Goal: Transaction & Acquisition: Download file/media

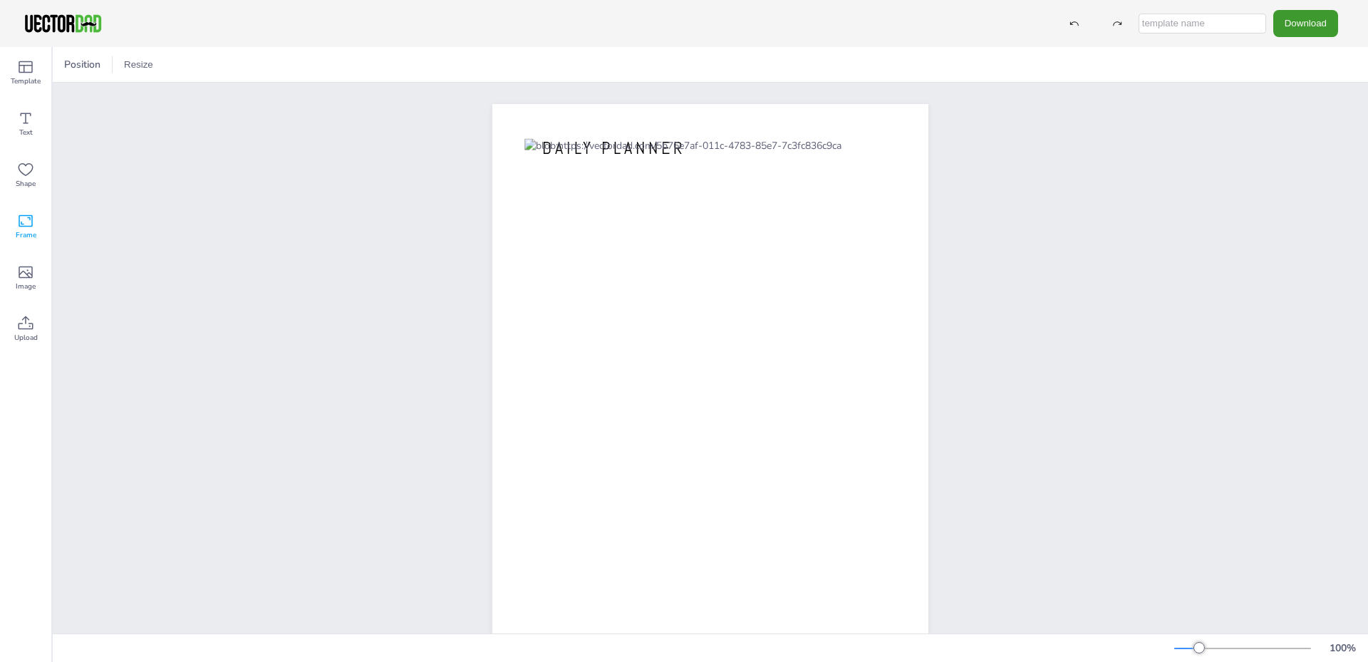
click at [29, 229] on span "Frame" at bounding box center [26, 234] width 21 height 11
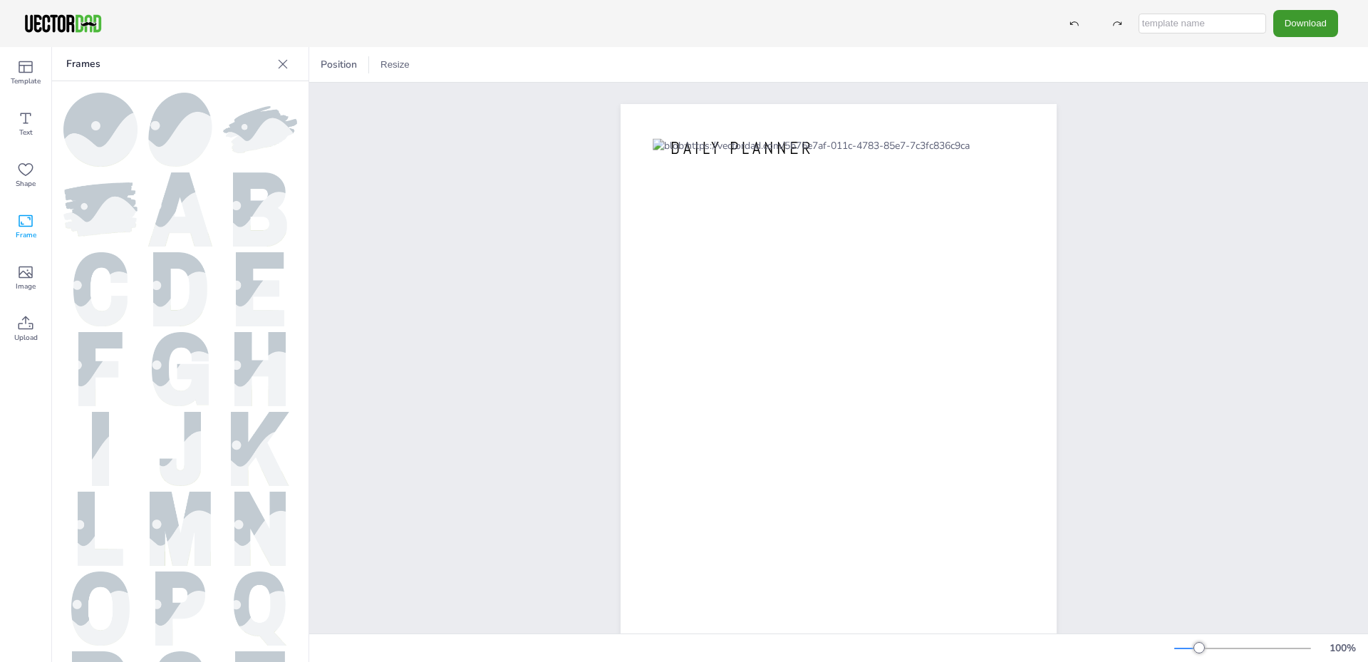
click at [180, 190] on img at bounding box center [180, 209] width 64 height 74
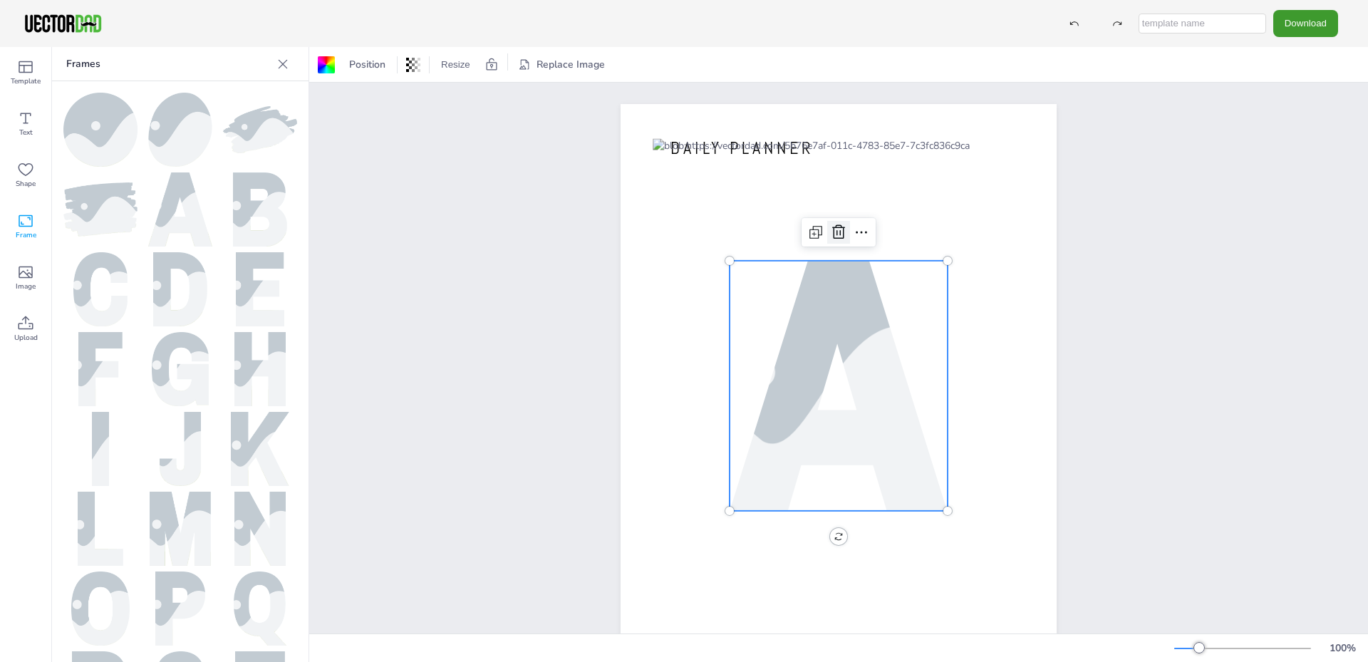
click at [833, 232] on icon at bounding box center [838, 232] width 17 height 17
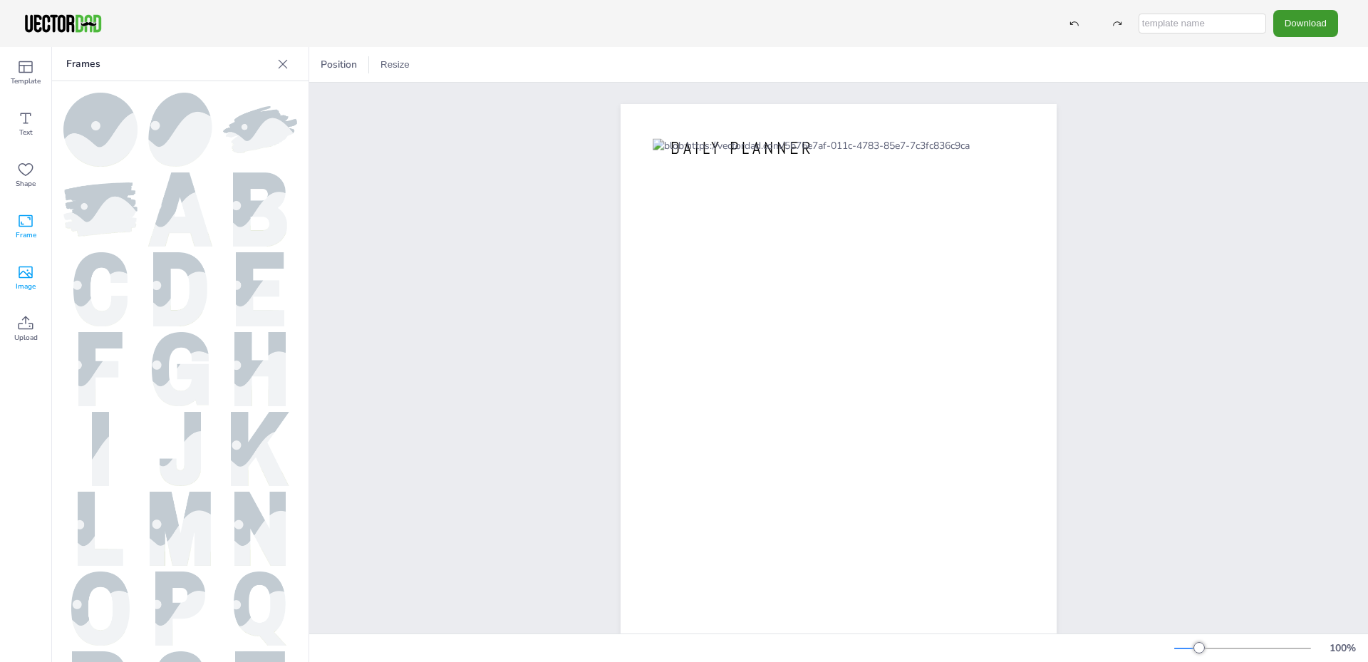
click at [17, 275] on icon at bounding box center [25, 272] width 17 height 17
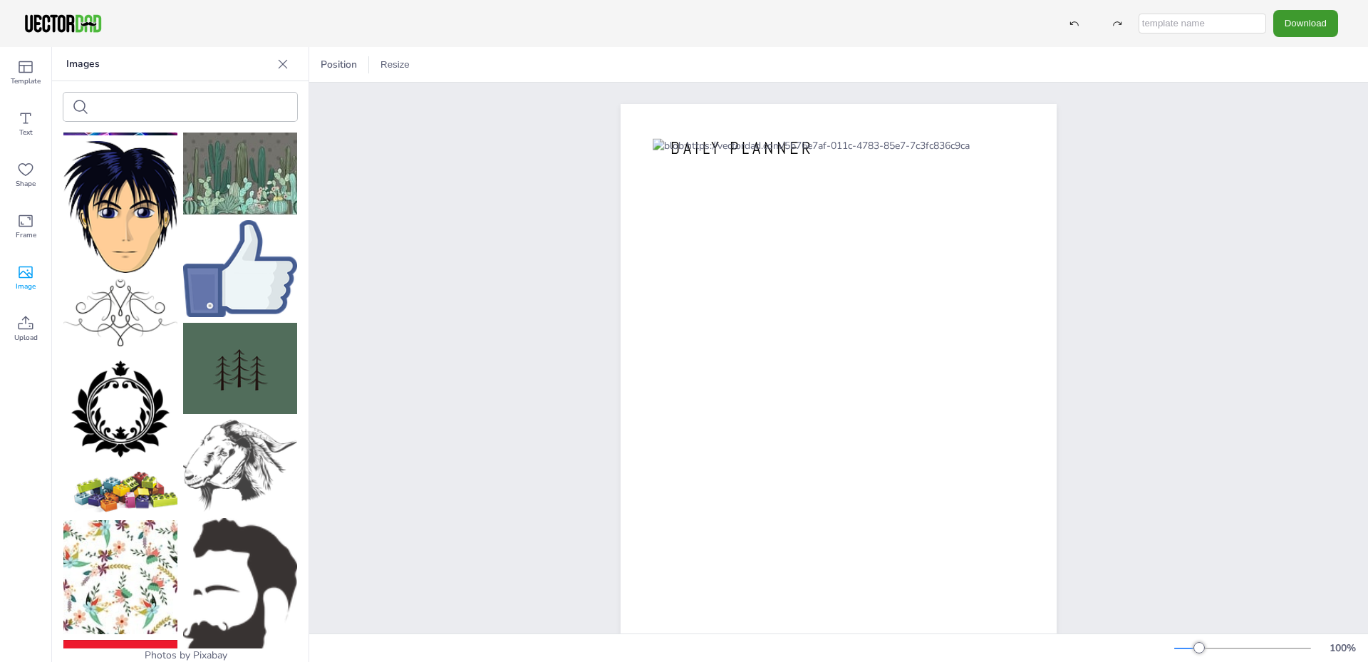
scroll to position [713, 0]
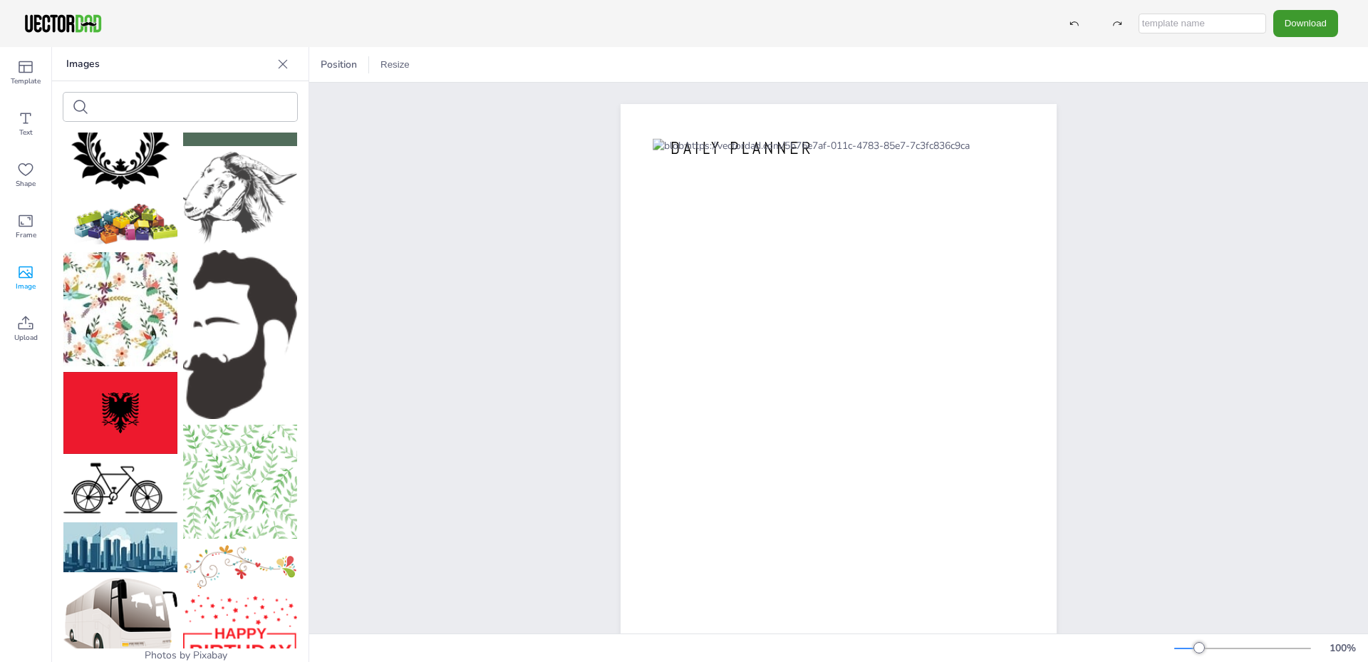
click at [122, 282] on img at bounding box center [120, 309] width 114 height 114
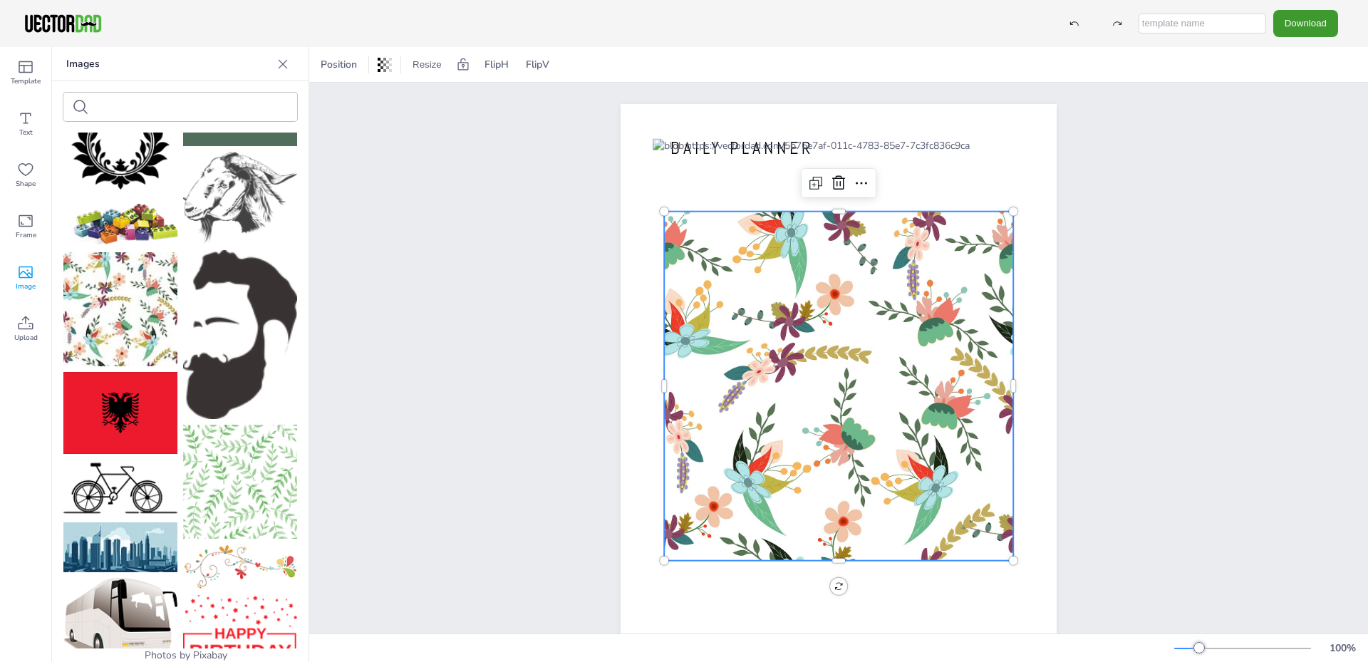
click at [857, 307] on div at bounding box center [838, 386] width 349 height 349
click at [834, 181] on icon at bounding box center [838, 183] width 17 height 17
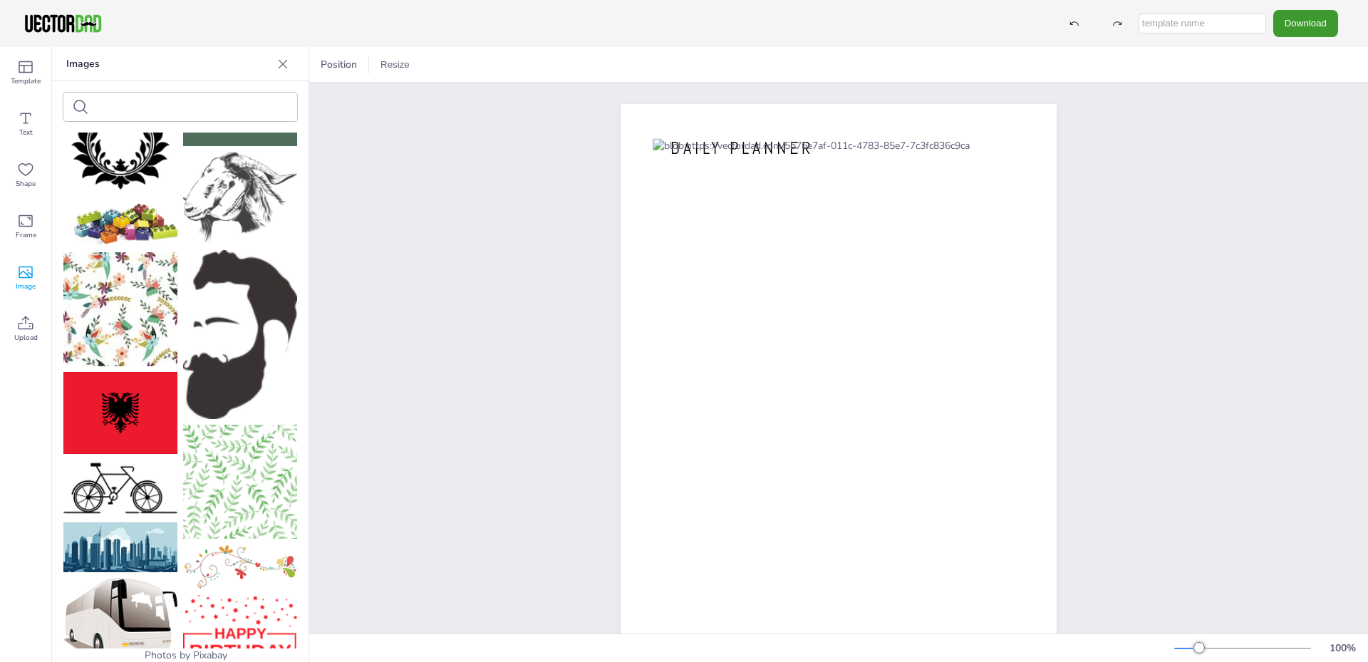
click at [444, 438] on div "[DOMAIN_NAME] DAILY PLANNER" at bounding box center [838, 386] width 1059 height 606
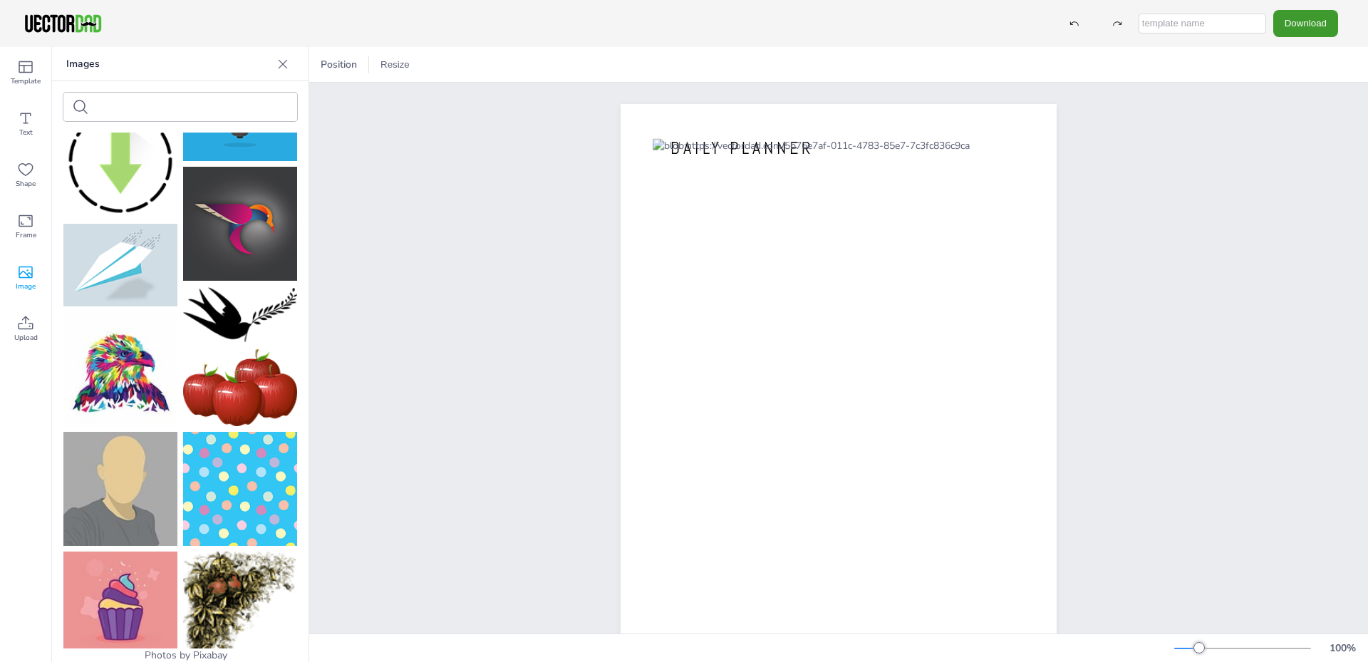
scroll to position [3968, 0]
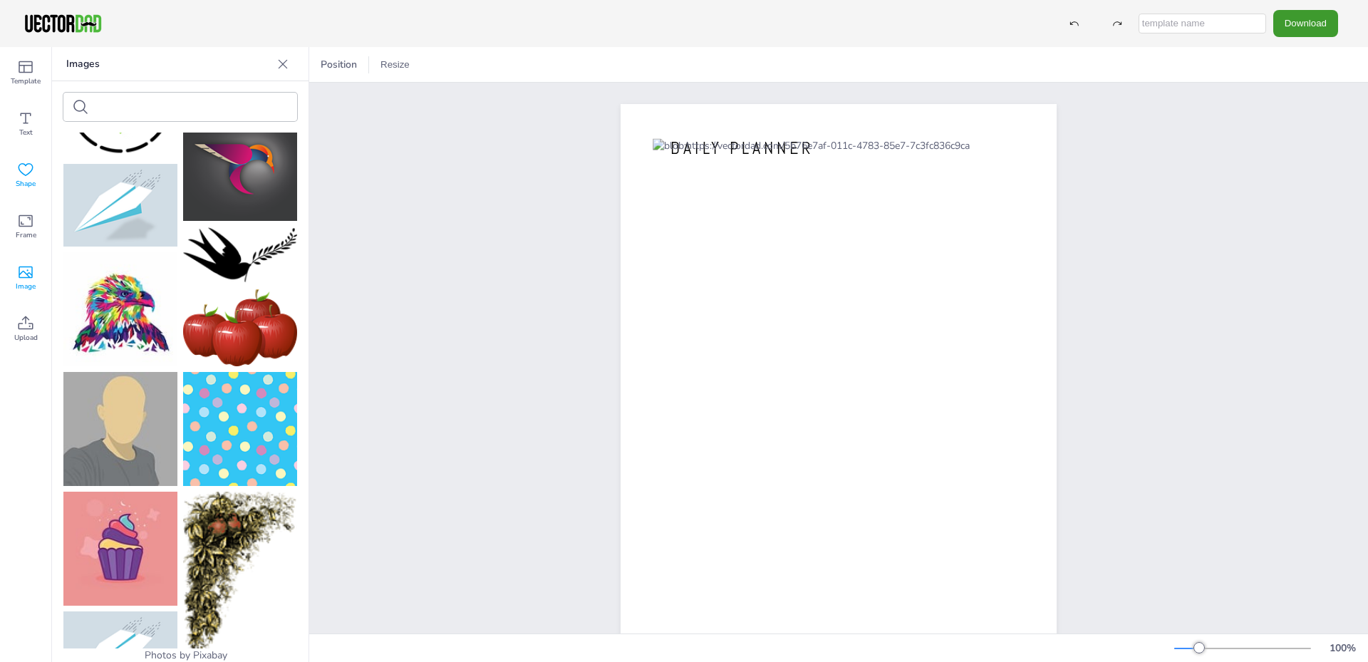
click at [35, 177] on div "Shape" at bounding box center [25, 175] width 51 height 51
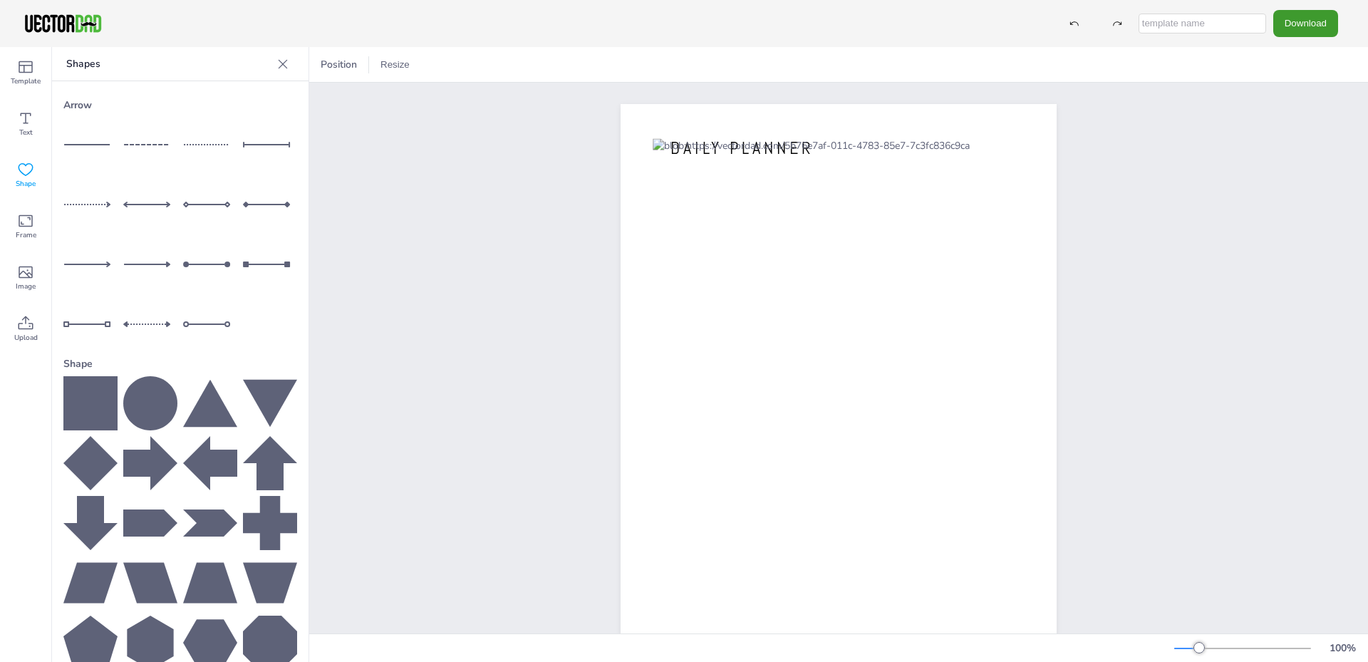
click at [130, 197] on div at bounding box center [150, 204] width 54 height 54
drag, startPoint x: 789, startPoint y: 378, endPoint x: 765, endPoint y: 110, distance: 268.3
click at [765, 110] on div at bounding box center [815, 119] width 218 height 23
drag, startPoint x: 916, startPoint y: 119, endPoint x: 1039, endPoint y: 118, distance: 122.6
click at [1039, 118] on div at bounding box center [1043, 116] width 11 height 11
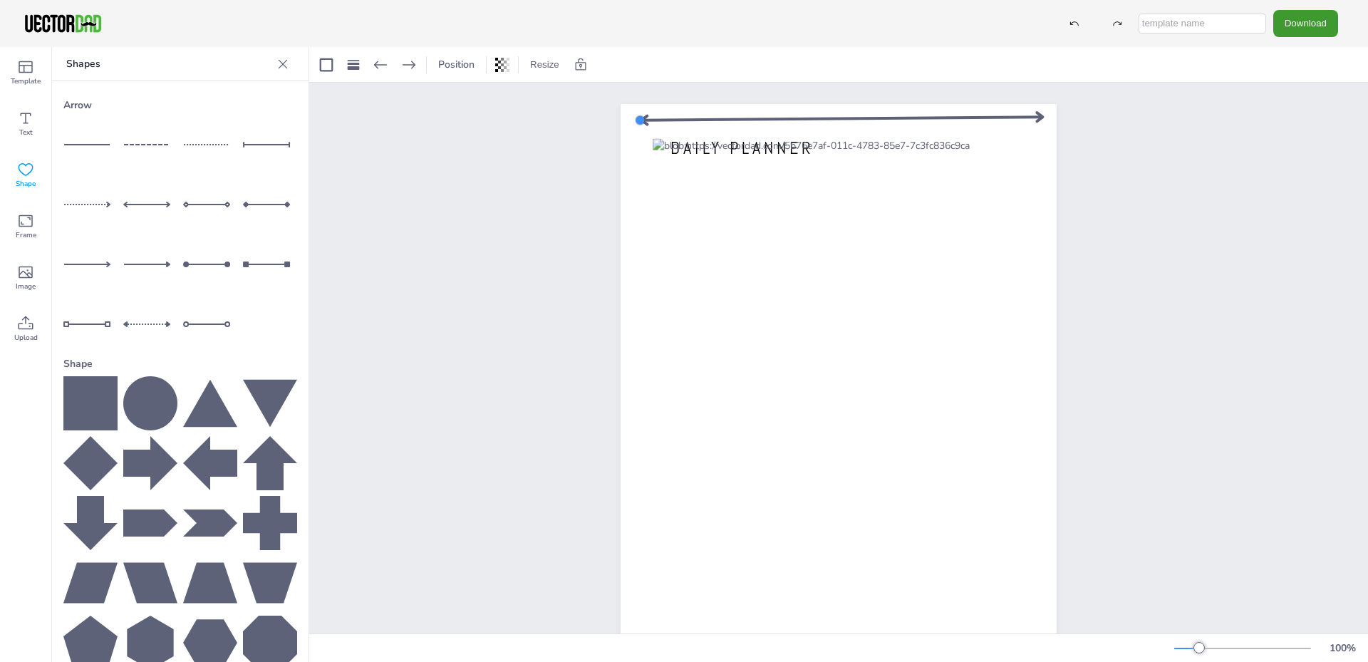
drag, startPoint x: 704, startPoint y: 120, endPoint x: 635, endPoint y: 122, distance: 69.1
click at [635, 122] on div at bounding box center [639, 120] width 11 height 11
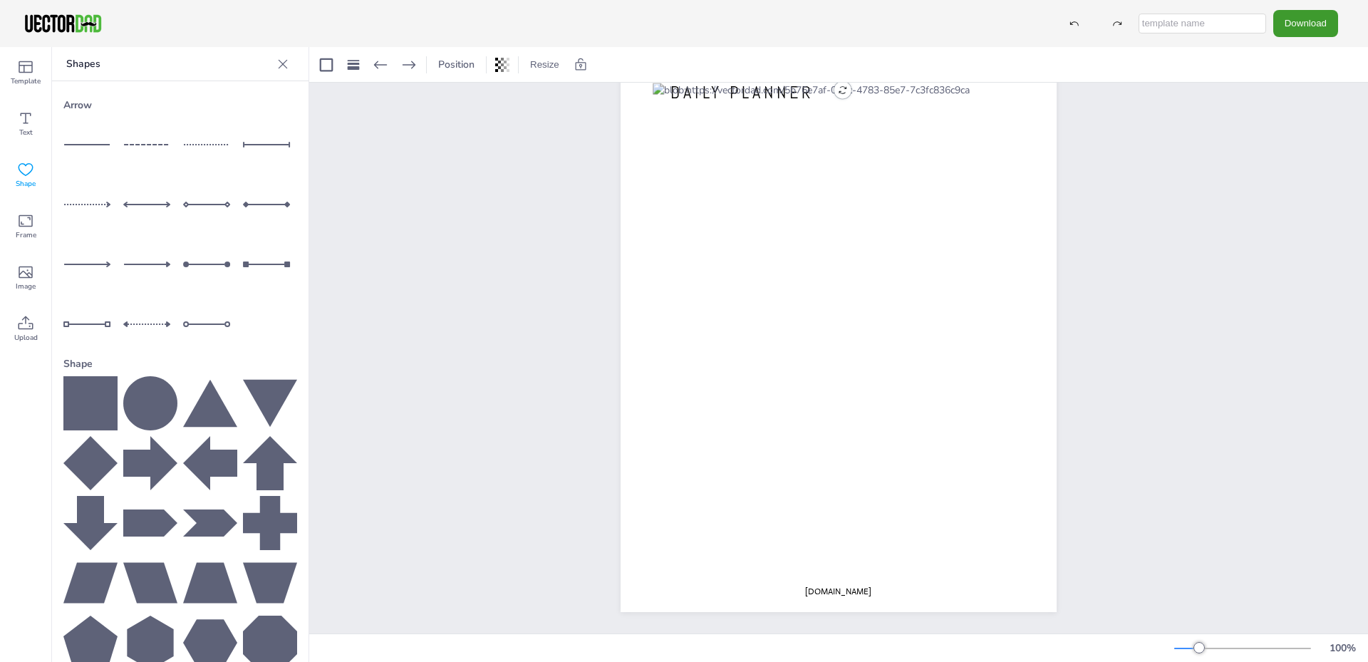
scroll to position [0, 0]
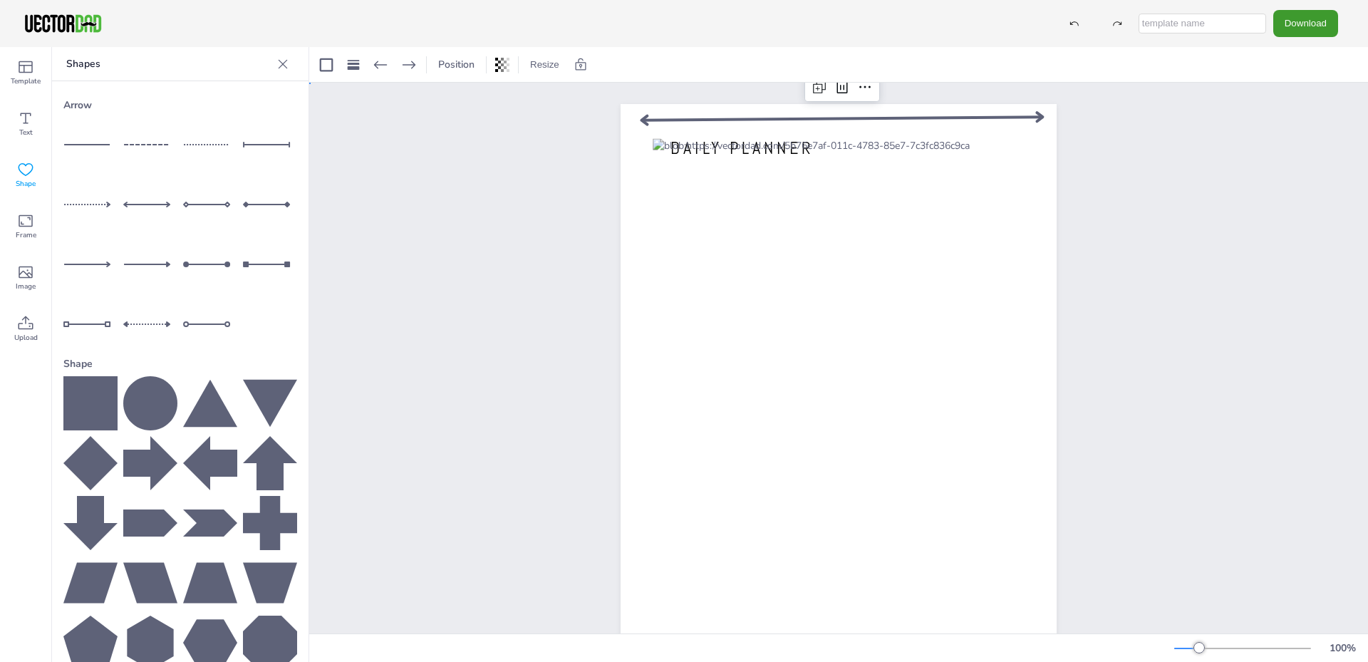
click at [1144, 464] on div "[DOMAIN_NAME] DAILY PLANNER" at bounding box center [838, 386] width 1059 height 606
click at [648, 120] on div at bounding box center [842, 118] width 404 height 26
click at [842, 85] on icon at bounding box center [842, 87] width 13 height 14
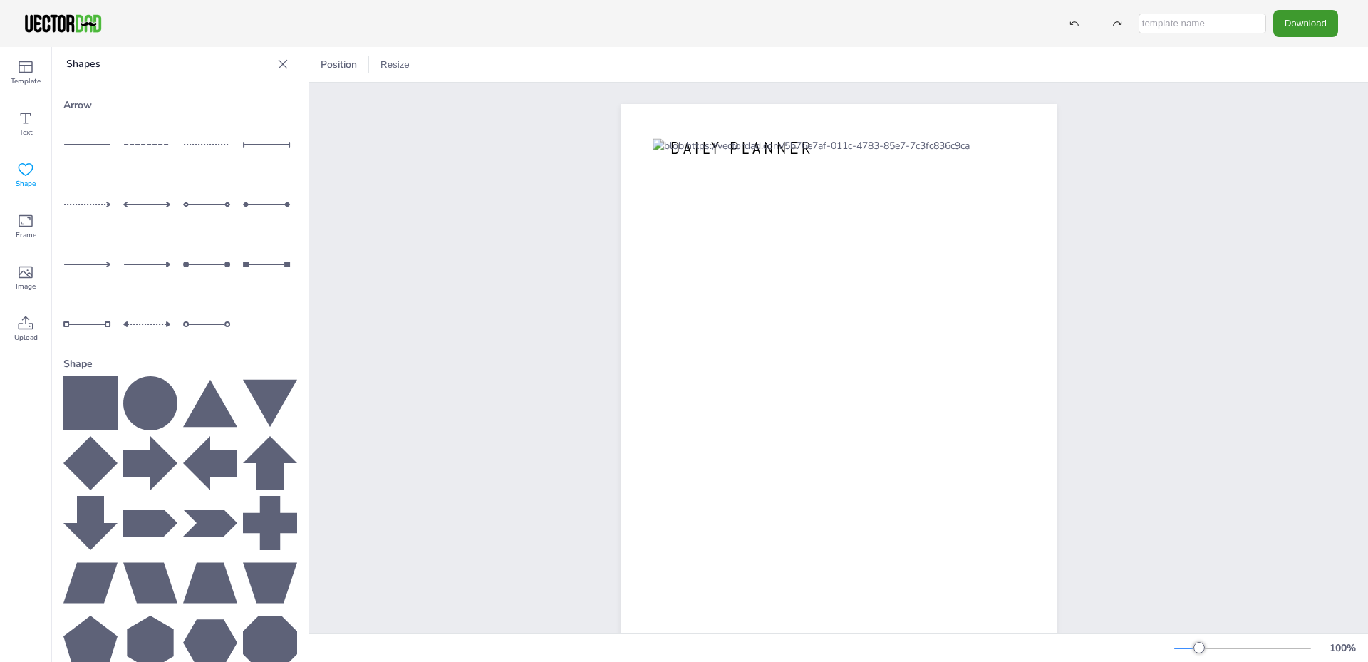
click at [277, 67] on icon at bounding box center [283, 64] width 14 height 14
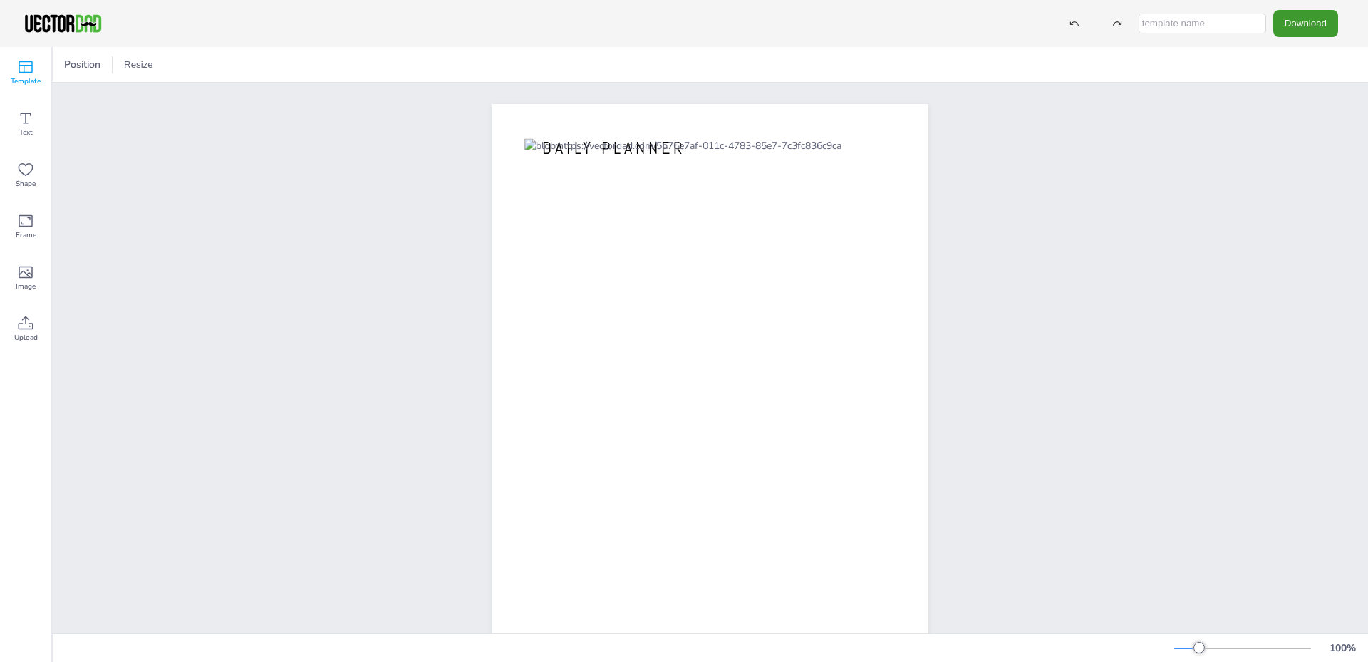
click at [24, 83] on span "Template" at bounding box center [26, 81] width 30 height 11
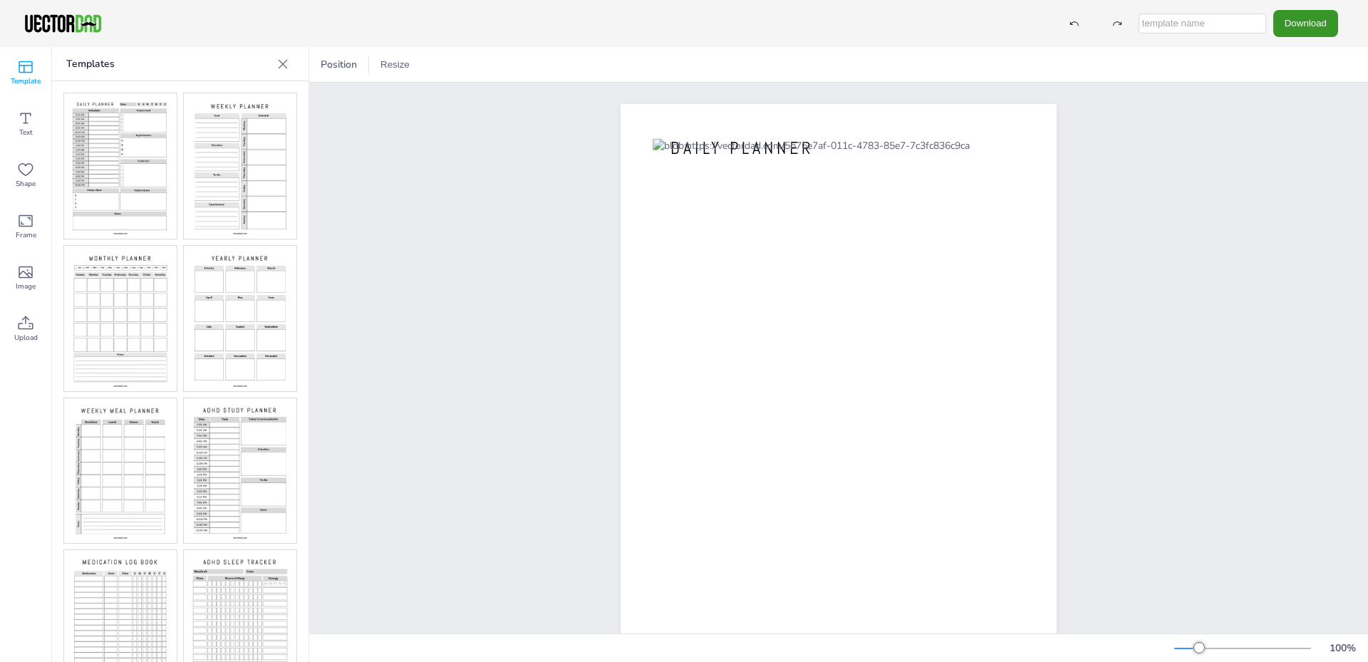
click at [1291, 29] on button "Download" at bounding box center [1305, 23] width 65 height 26
click at [1318, 177] on li "PDF" at bounding box center [1309, 174] width 117 height 29
click at [183, 207] on div at bounding box center [240, 166] width 114 height 147
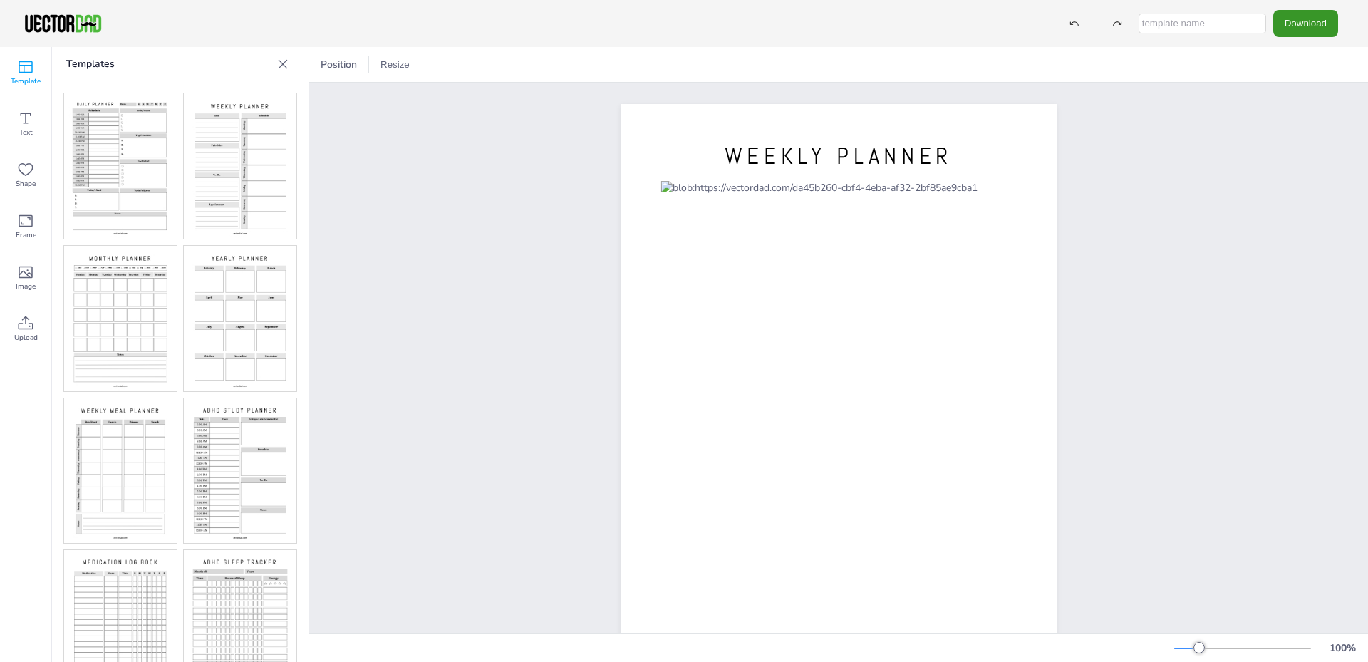
click at [1299, 32] on button "Download" at bounding box center [1305, 23] width 65 height 26
click at [1285, 182] on li "PDF" at bounding box center [1309, 174] width 117 height 29
click at [143, 457] on img at bounding box center [120, 470] width 113 height 145
click at [1310, 21] on button "Download" at bounding box center [1305, 23] width 65 height 26
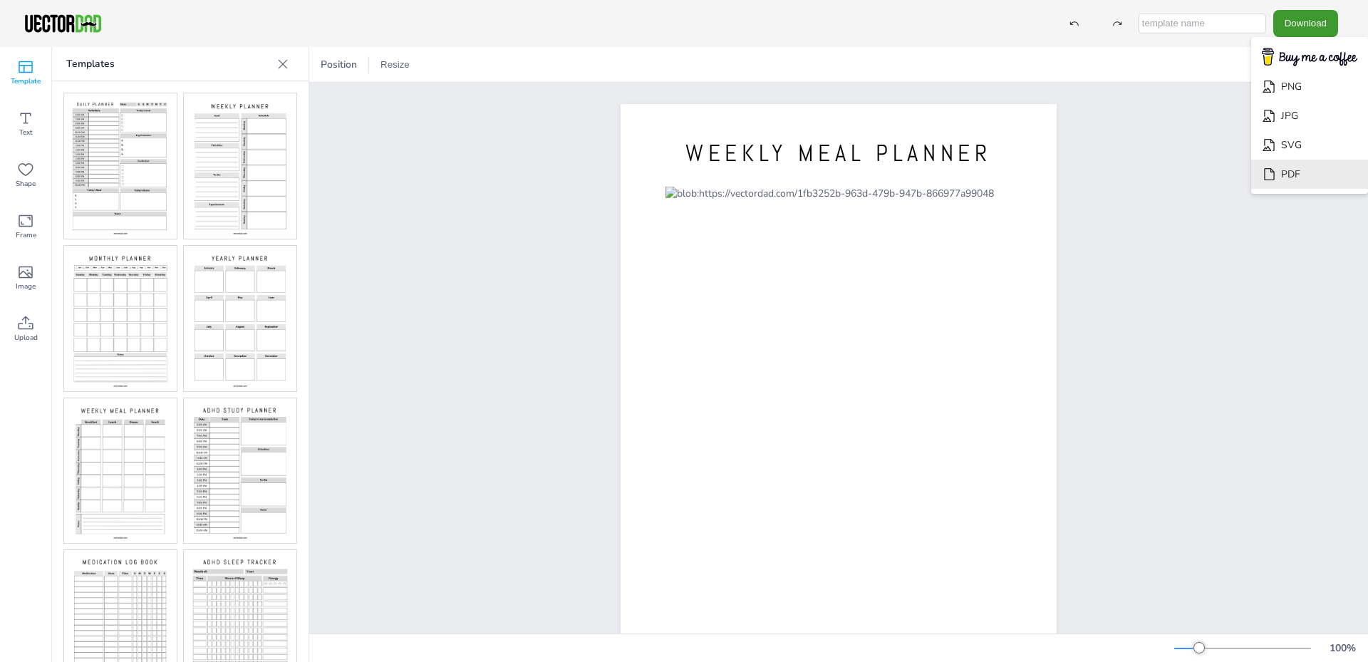
click at [1285, 172] on li "PDF" at bounding box center [1309, 174] width 117 height 29
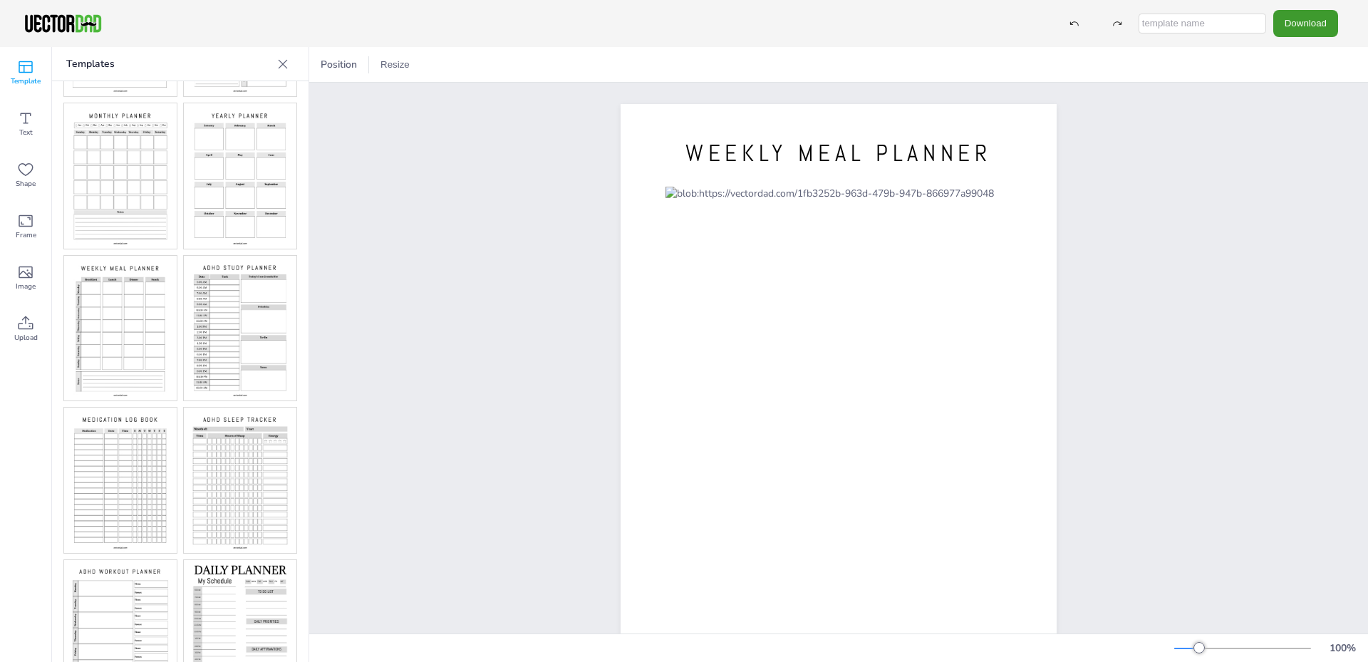
scroll to position [177, 0]
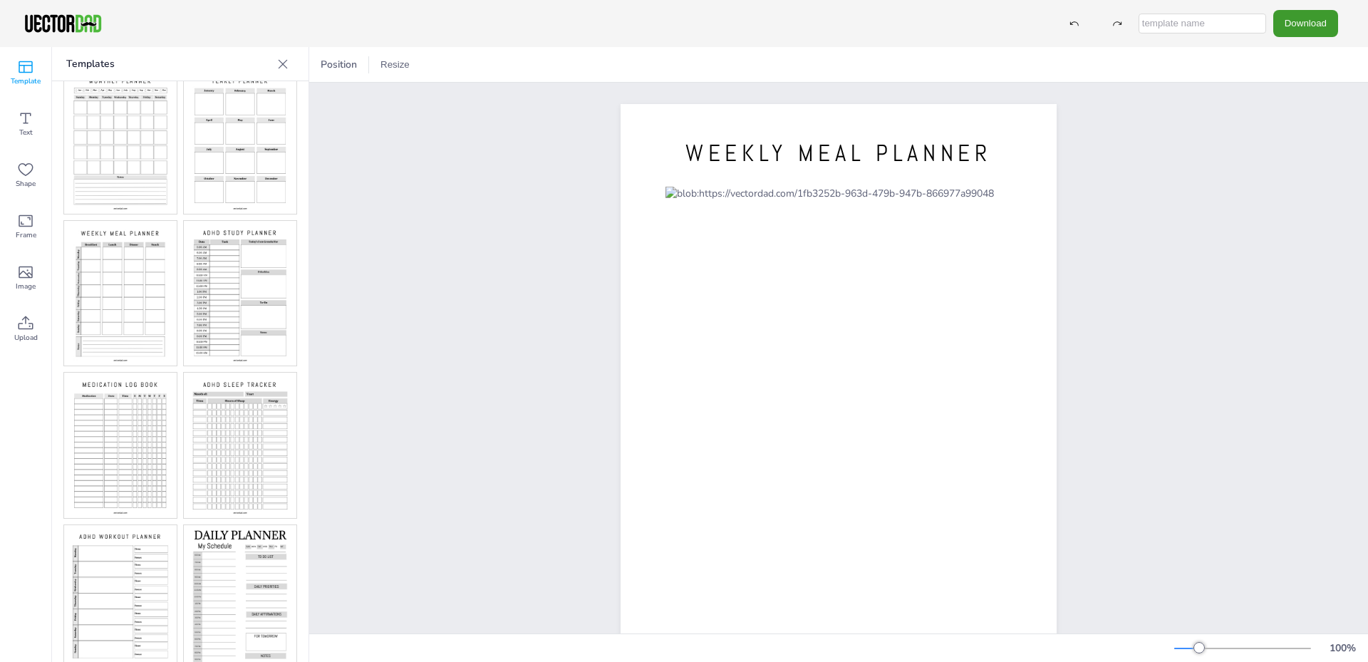
click at [243, 565] on img at bounding box center [240, 605] width 113 height 160
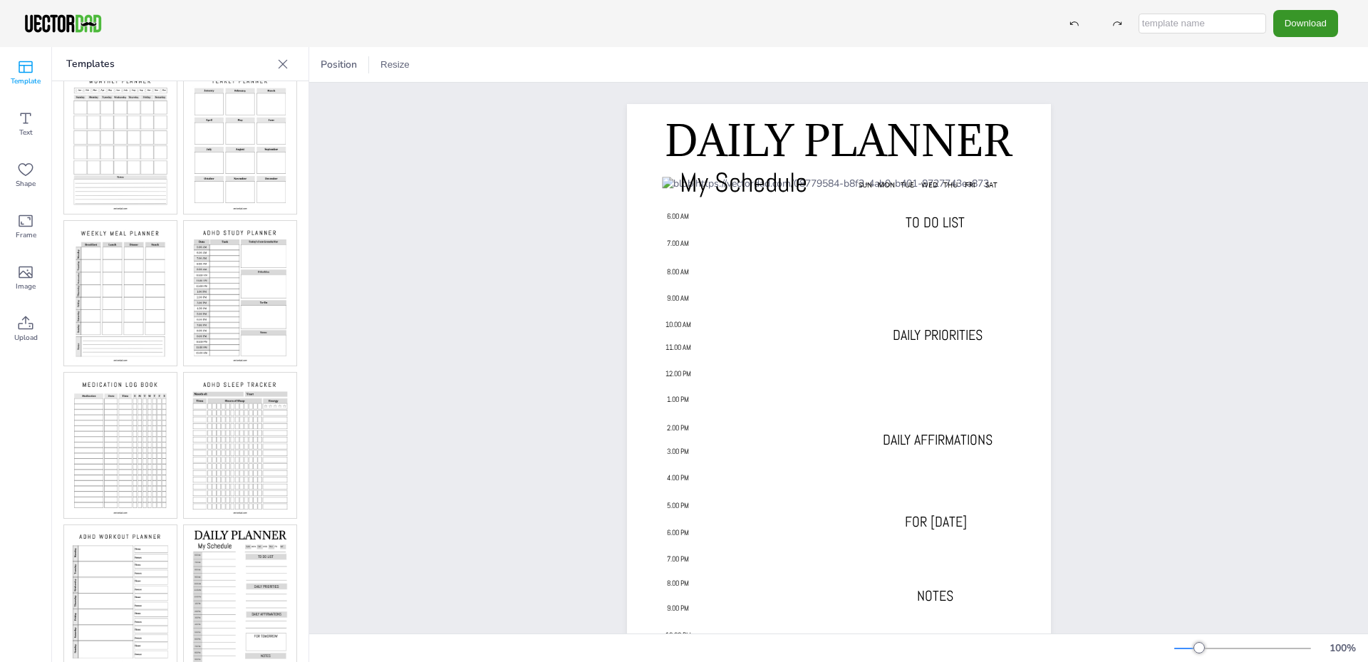
click at [1293, 16] on button "Download" at bounding box center [1305, 23] width 65 height 26
click at [1291, 173] on li "PDF" at bounding box center [1309, 174] width 117 height 29
click at [115, 542] on img at bounding box center [120, 597] width 113 height 145
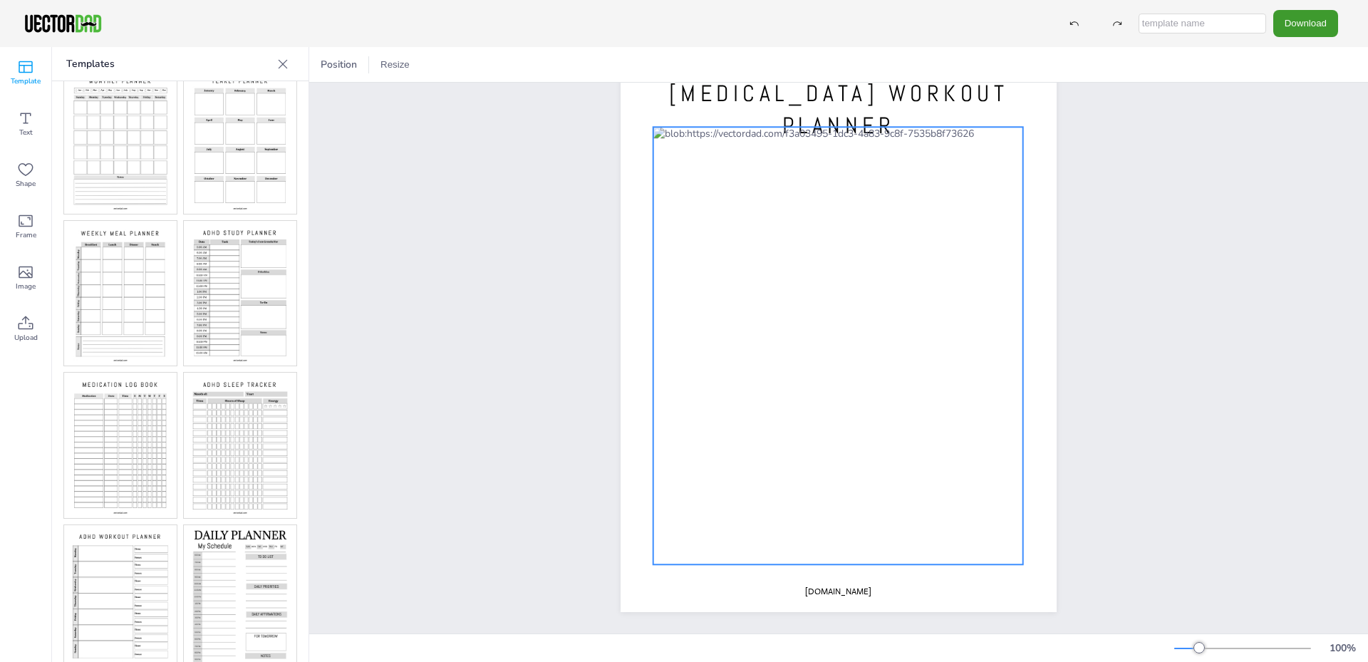
scroll to position [0, 0]
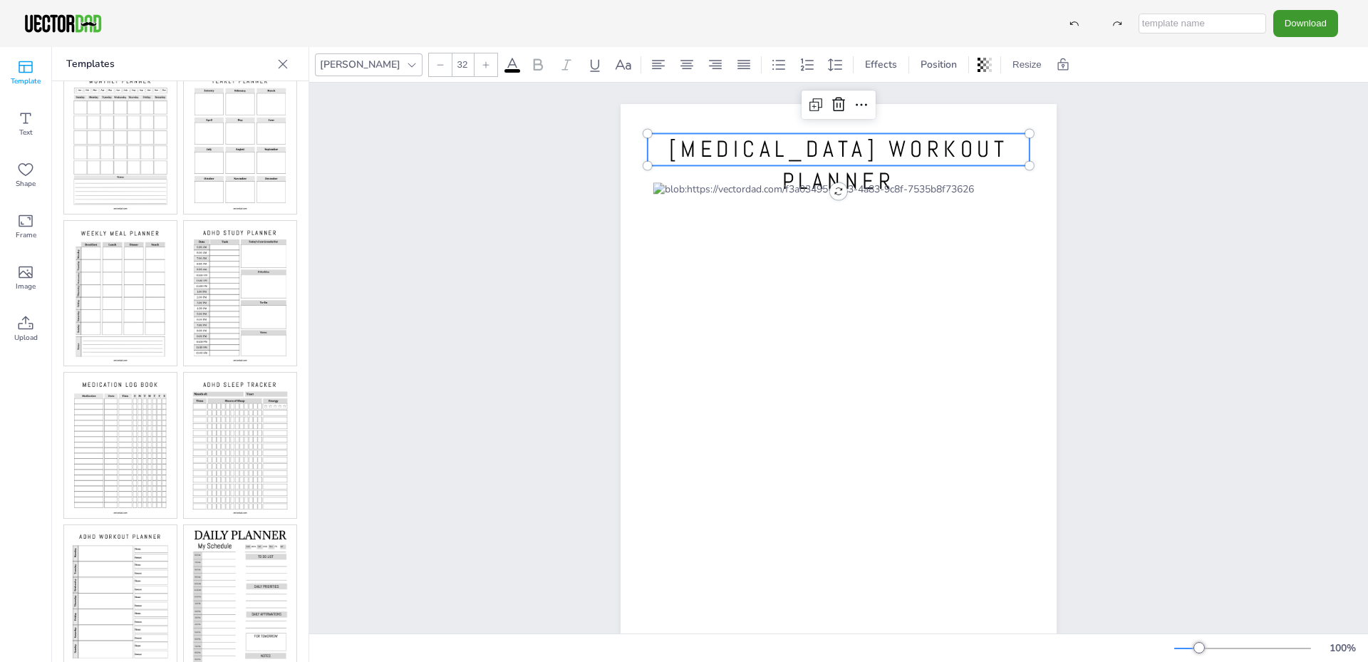
click at [727, 155] on span "[MEDICAL_DATA] WORKOUT PLANNER" at bounding box center [838, 165] width 339 height 61
click at [734, 150] on span "[MEDICAL_DATA] WORKOUT PLANNER" at bounding box center [838, 165] width 339 height 61
click at [734, 149] on span "[MEDICAL_DATA] WORKOUT PLANNER" at bounding box center [838, 165] width 339 height 61
drag, startPoint x: 734, startPoint y: 149, endPoint x: 670, endPoint y: 149, distance: 64.1
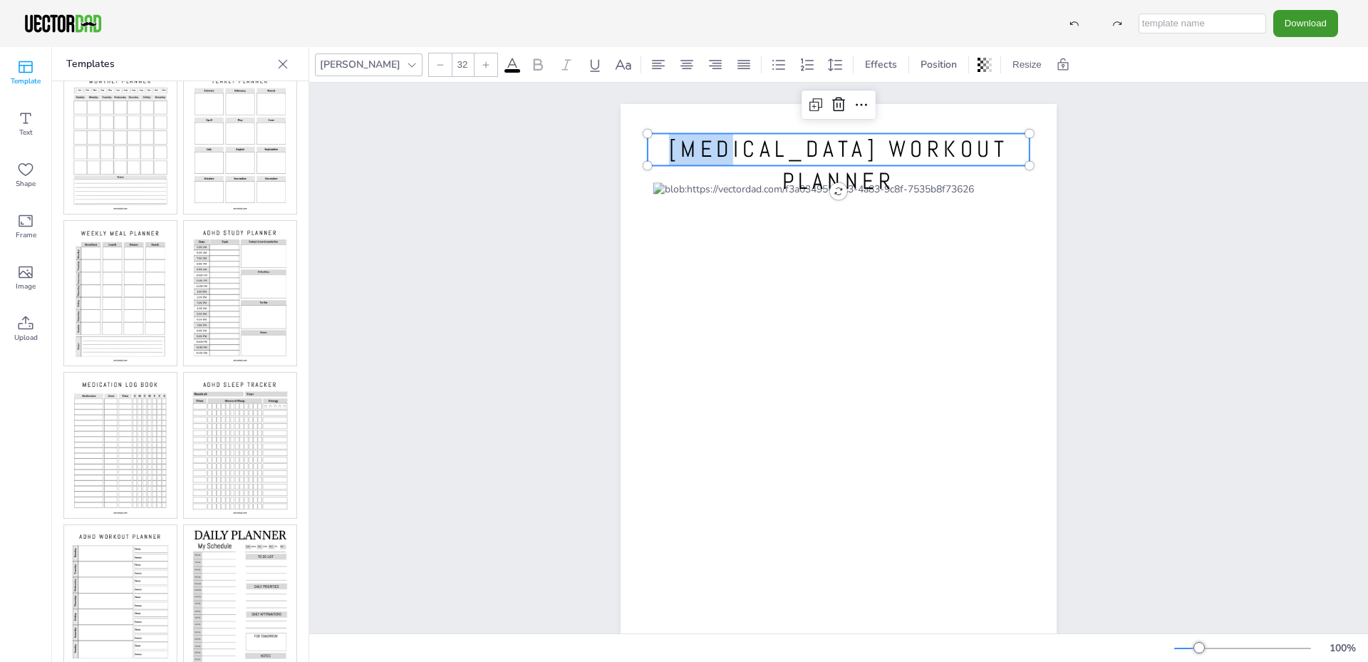
click at [670, 149] on p "[MEDICAL_DATA] WORKOUT PLANNER" at bounding box center [839, 165] width 382 height 64
drag, startPoint x: 951, startPoint y: 147, endPoint x: 699, endPoint y: 150, distance: 252.3
click at [699, 150] on p "WORKOUT PLANNER" at bounding box center [839, 149] width 382 height 32
click at [862, 66] on span "Effects" at bounding box center [881, 65] width 38 height 14
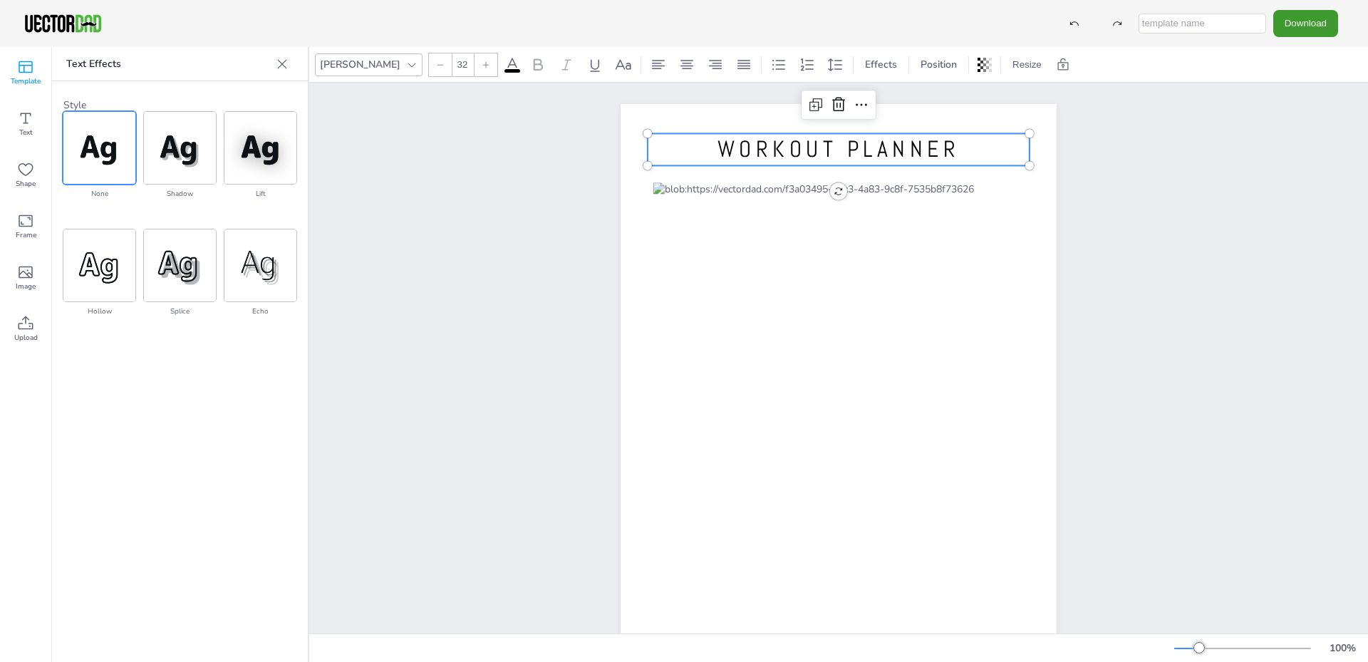
click at [143, 155] on div "none shadow lift hollow splice echo" at bounding box center [179, 215] width 233 height 207
click at [162, 264] on img at bounding box center [180, 265] width 72 height 72
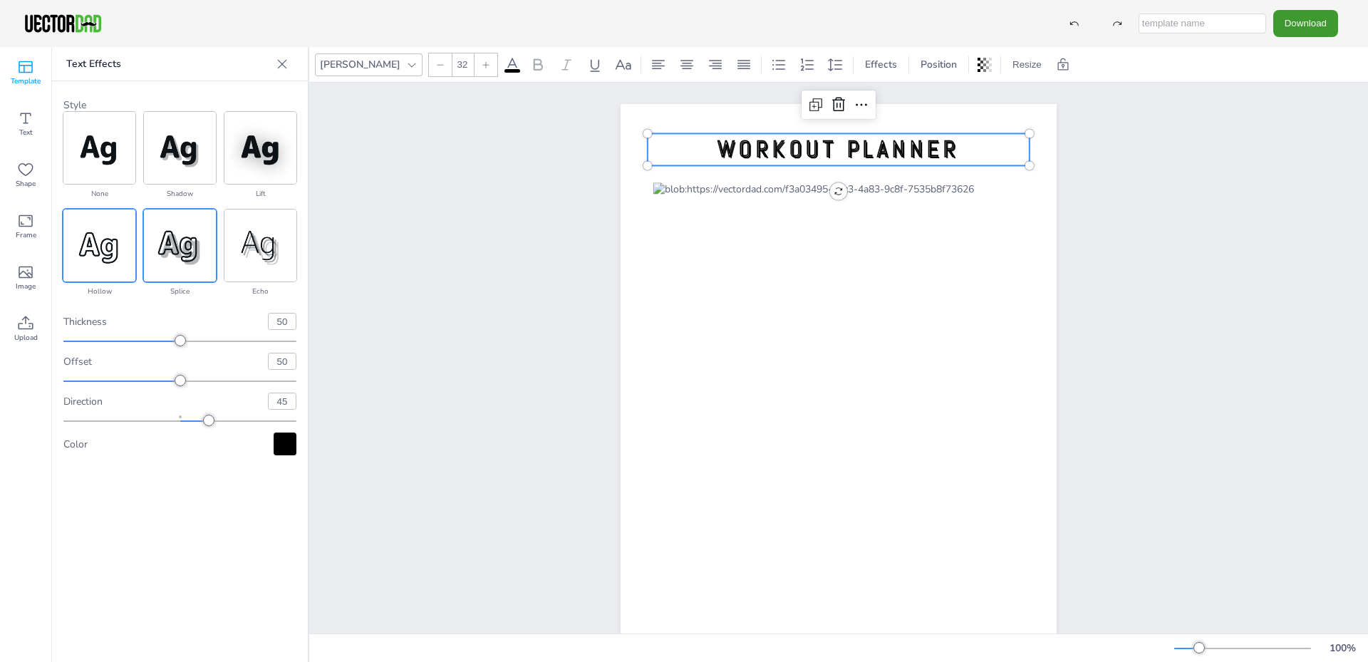
click at [120, 264] on img at bounding box center [99, 245] width 72 height 72
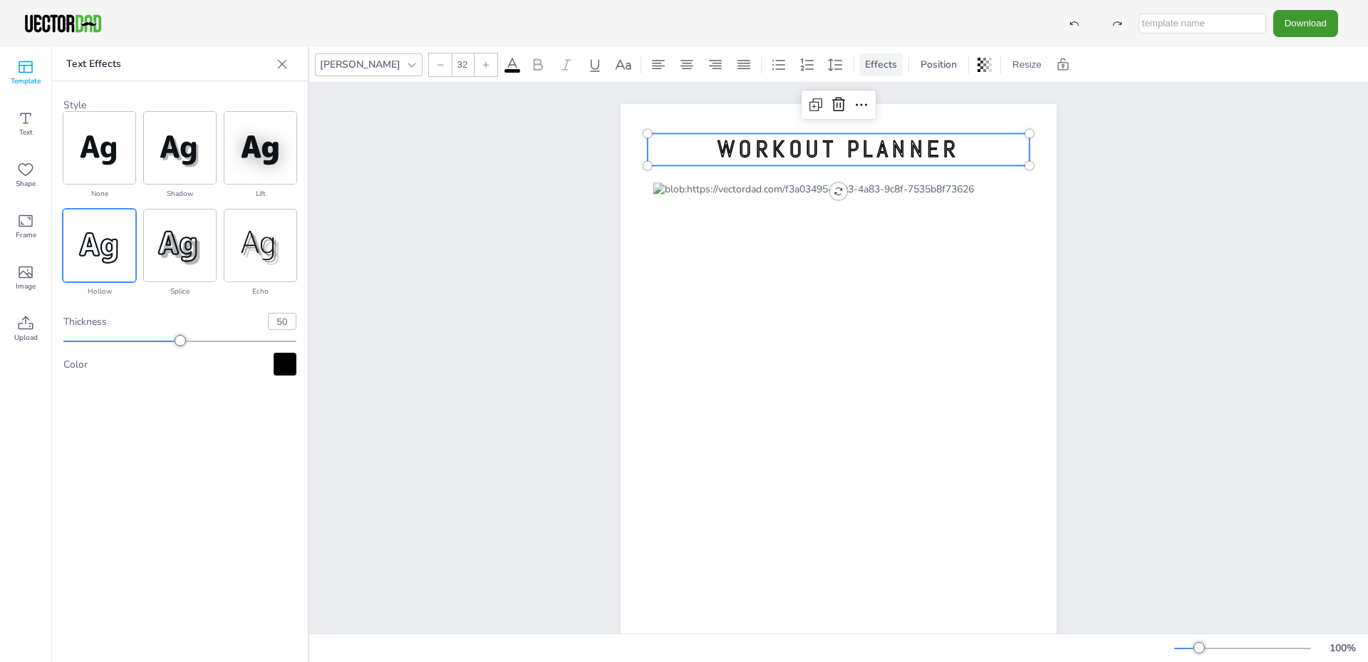
click at [862, 67] on span "Effects" at bounding box center [881, 65] width 38 height 14
click at [918, 66] on span "Position" at bounding box center [939, 65] width 42 height 14
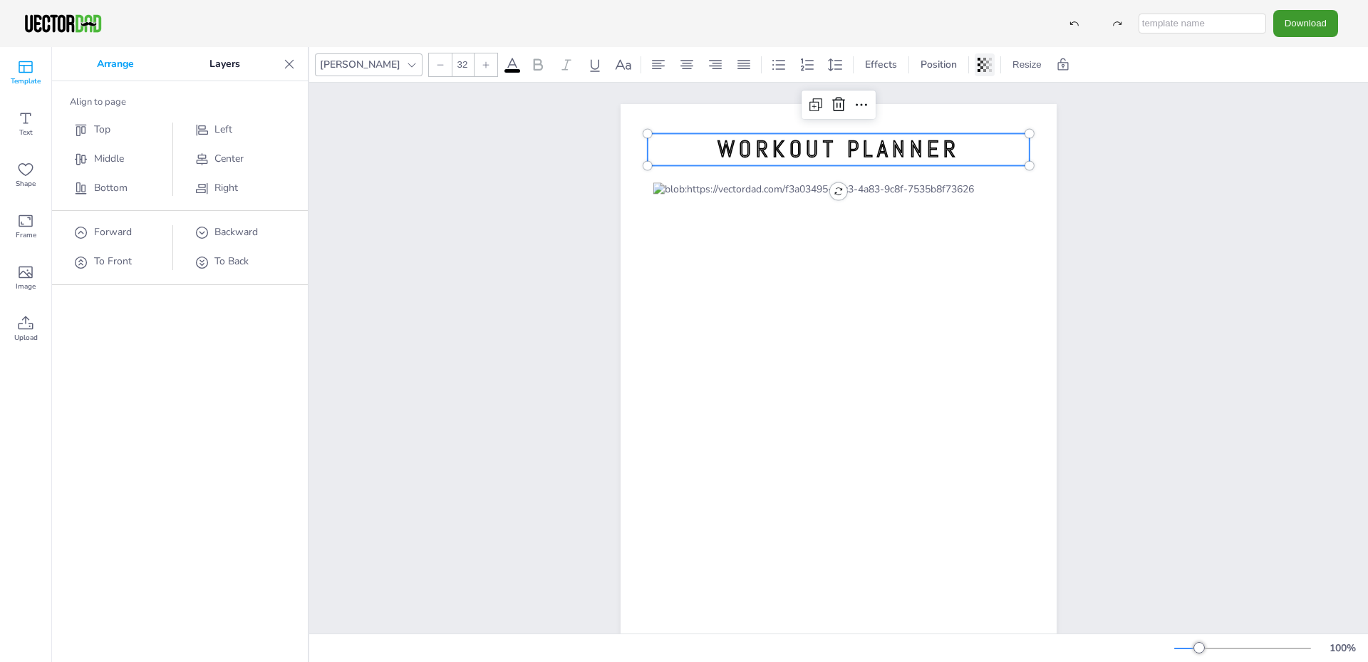
click at [978, 68] on icon at bounding box center [985, 65] width 14 height 14
click at [498, 139] on div "[DOMAIN_NAME] WORKOUT PLANNER WORKOUT PLANNER" at bounding box center [838, 386] width 1059 height 606
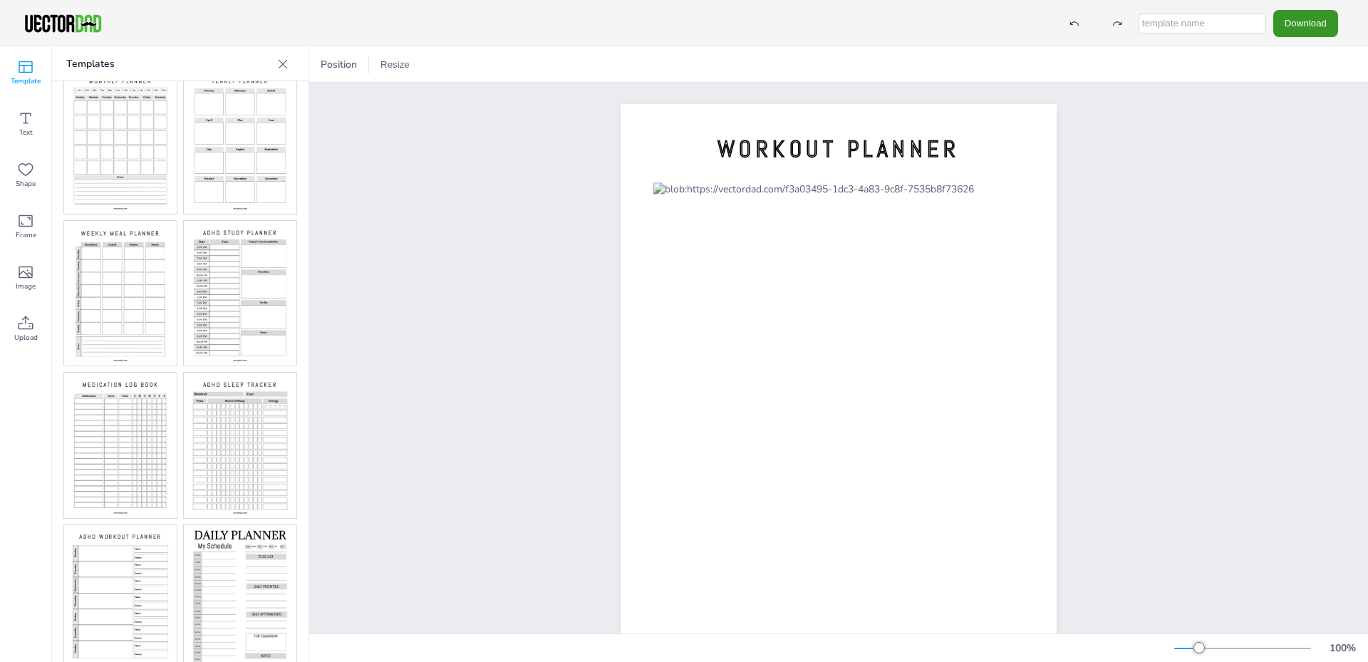
click at [1331, 22] on button "Download" at bounding box center [1305, 23] width 65 height 26
click at [1320, 168] on li "PDF" at bounding box center [1309, 174] width 117 height 29
